Goal: Navigation & Orientation: Find specific page/section

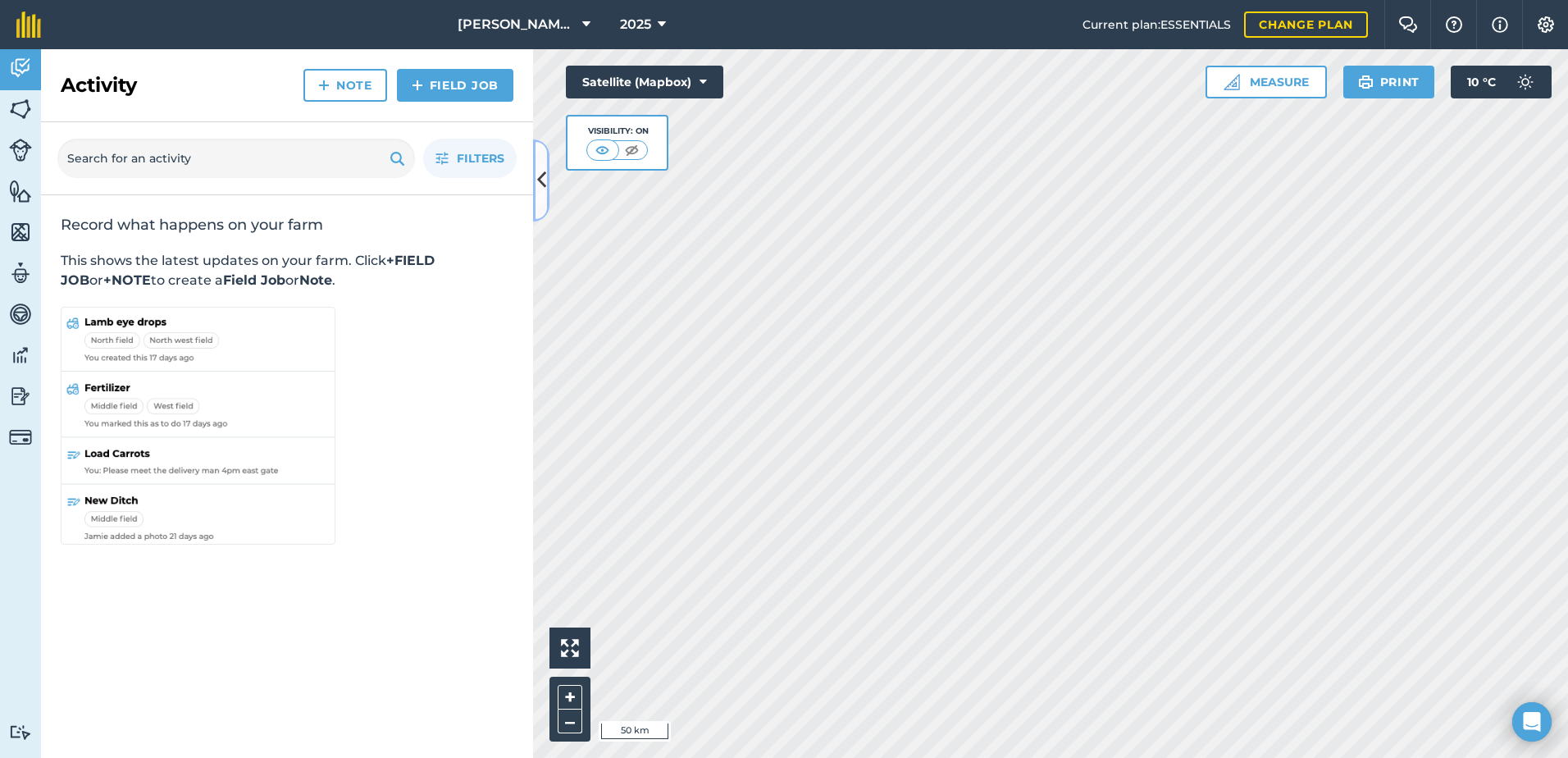
click at [542, 164] on button at bounding box center [541, 180] width 16 height 82
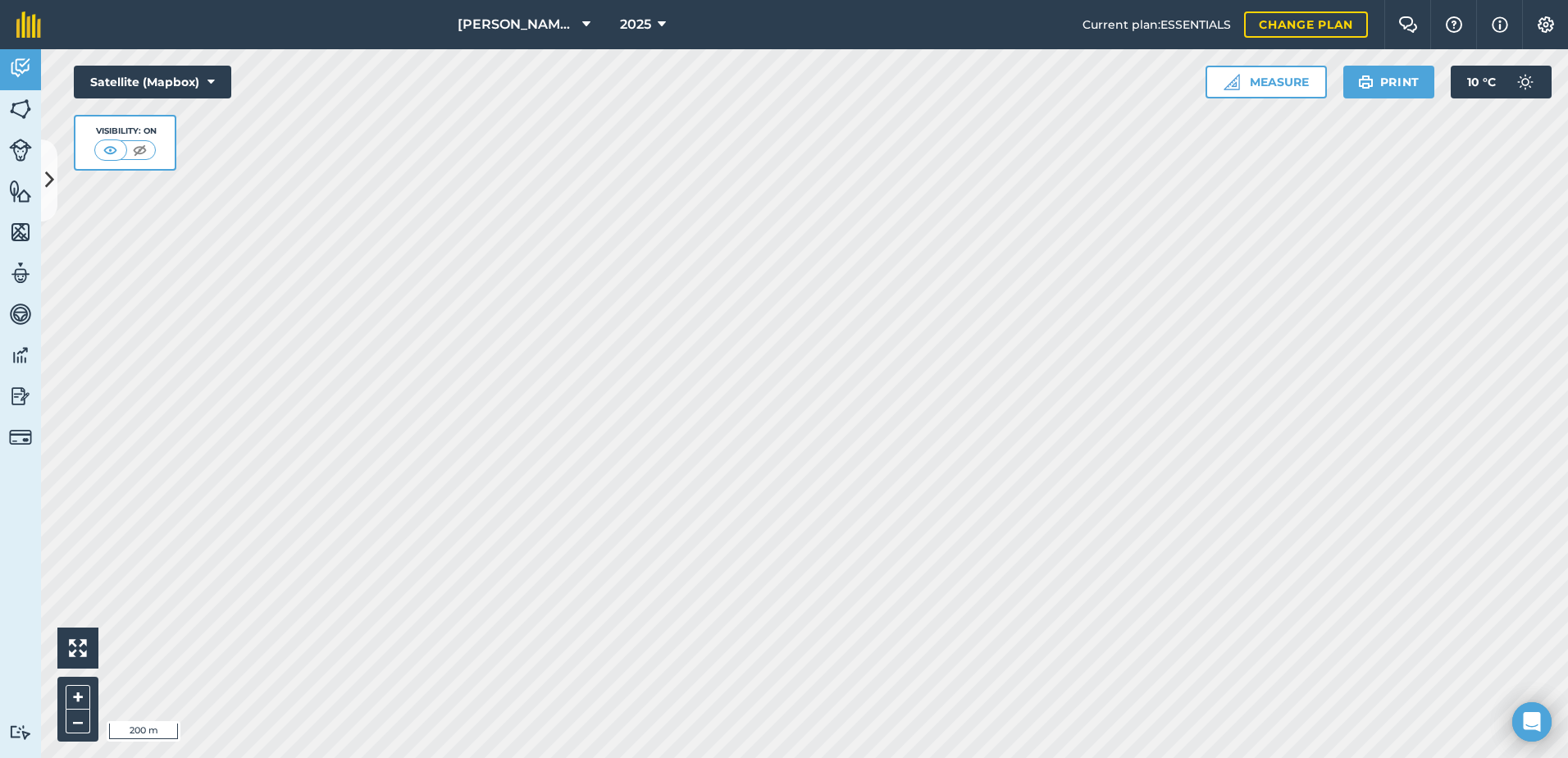
click at [808, 757] on html "[PERSON_NAME] ASAHI PADDOCKS 2025 Current plan : ESSENTIALS Change plan Farm Ch…" at bounding box center [784, 379] width 1568 height 758
